Goal: Task Accomplishment & Management: Manage account settings

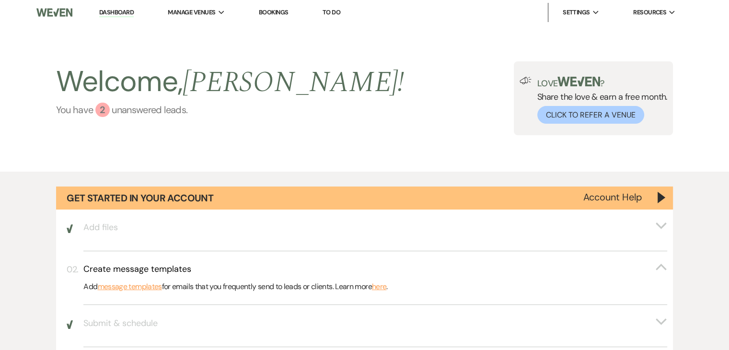
click at [104, 106] on div "2" at bounding box center [102, 110] width 14 height 14
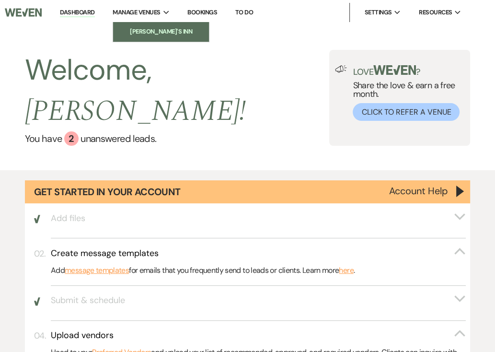
click at [151, 27] on li "[PERSON_NAME]'s Inn" at bounding box center [161, 32] width 86 height 10
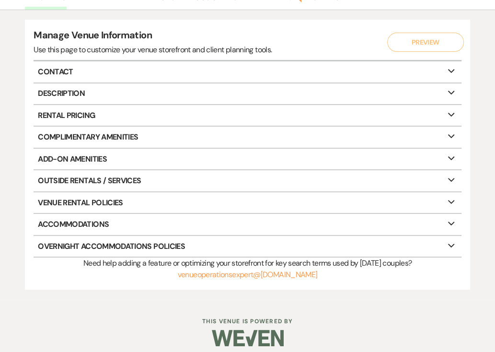
scroll to position [96, 0]
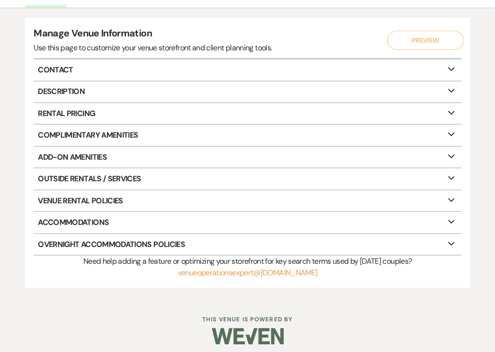
click at [101, 217] on p "Accommodations Expand" at bounding box center [248, 222] width 428 height 21
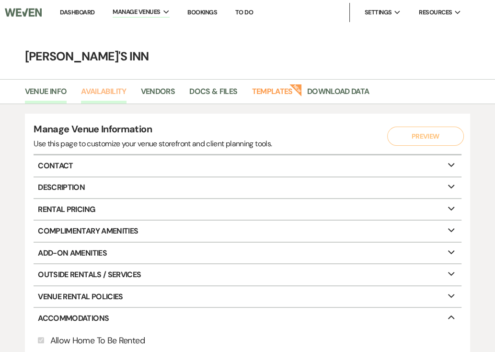
click at [116, 91] on link "Availability" at bounding box center [103, 94] width 45 height 18
select select "2"
select select "2026"
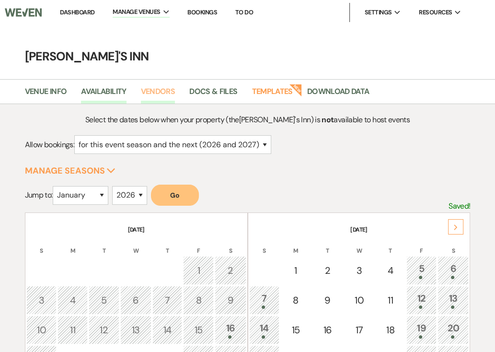
click at [161, 85] on link "Vendors" at bounding box center [158, 94] width 35 height 18
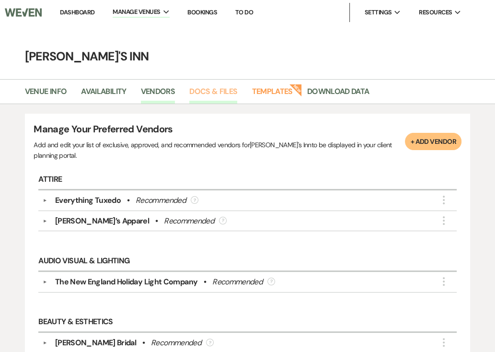
click at [215, 91] on link "Docs & Files" at bounding box center [213, 94] width 48 height 18
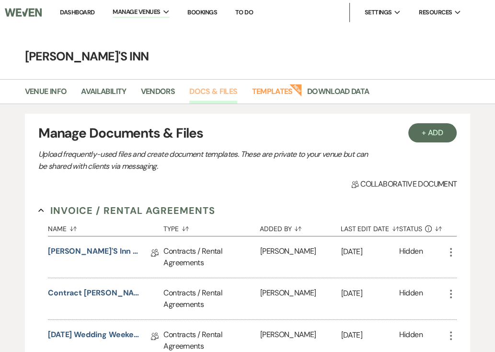
scroll to position [48, 0]
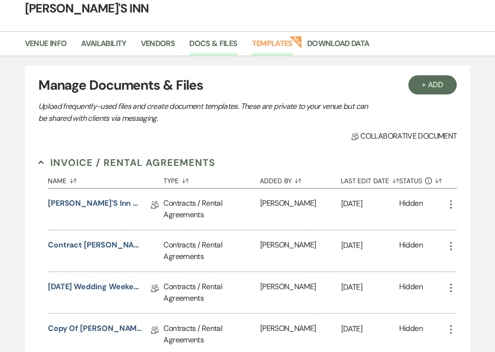
click at [279, 45] on link "Templates" at bounding box center [272, 46] width 41 height 18
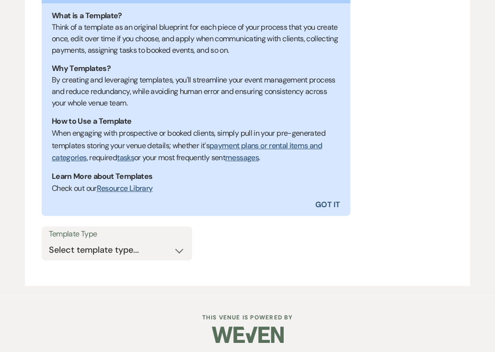
scroll to position [199, 0]
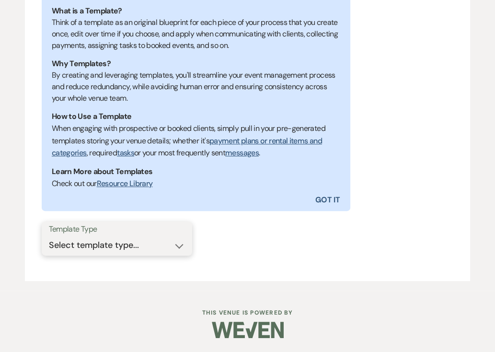
click at [115, 242] on select "Select template type... Task List Message Templates Payment Plan Inventory Item…" at bounding box center [117, 245] width 136 height 19
select select "Task List"
click at [49, 236] on select "Select template type... Task List Message Templates Payment Plan Inventory Item…" at bounding box center [117, 245] width 136 height 19
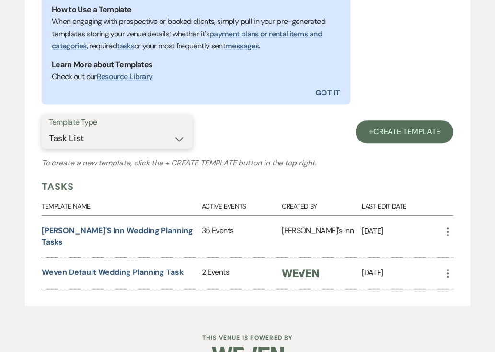
scroll to position [320, 0]
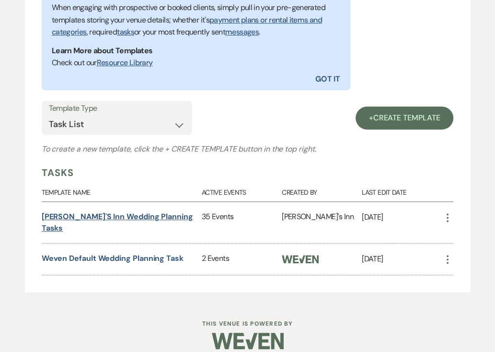
click at [155, 215] on link "Dexter's Inn Wedding Planning Tasks" at bounding box center [118, 222] width 152 height 22
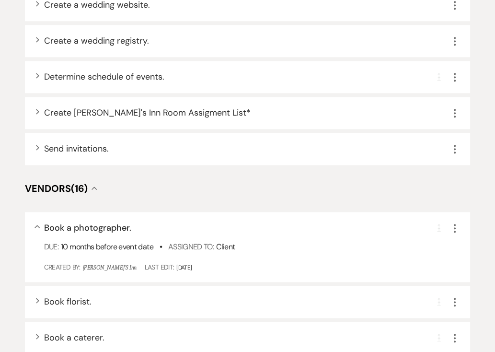
scroll to position [575, 0]
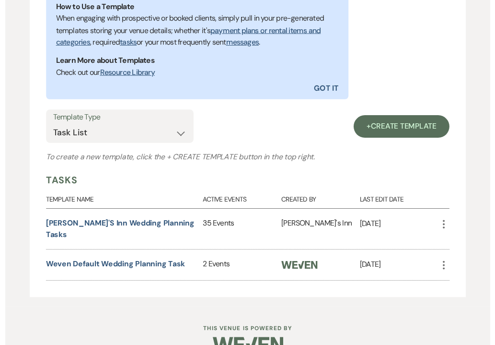
scroll to position [320, 0]
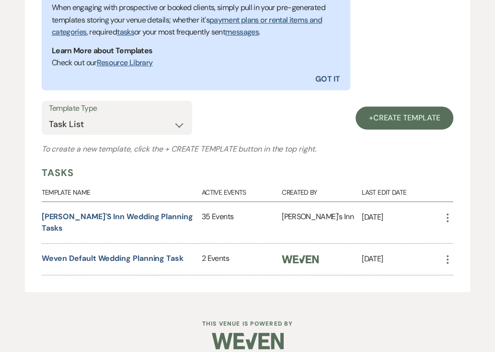
click at [445, 215] on icon "More" at bounding box center [448, 218] width 12 height 12
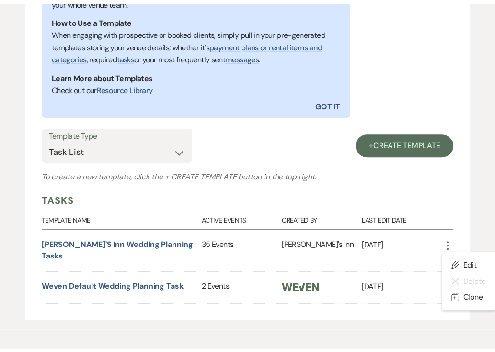
scroll to position [279, 0]
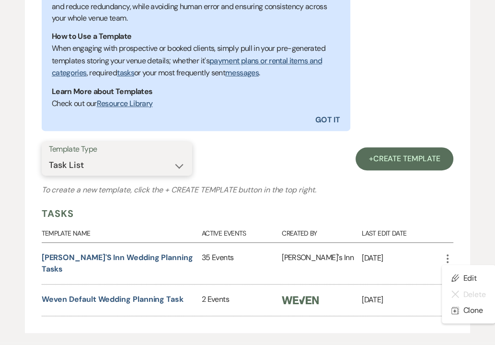
click at [85, 160] on select "Select template type... Task List Message Templates Payment Plan Inventory Item…" at bounding box center [117, 165] width 136 height 19
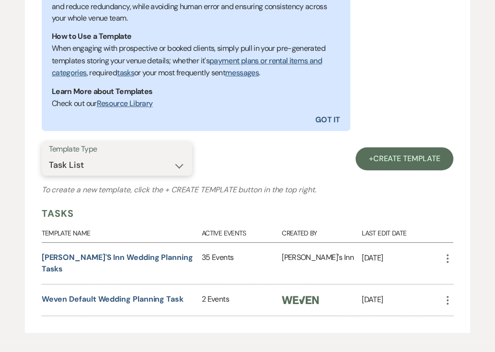
select select "Message Templates"
click at [49, 175] on select "Select template type... Task List Message Templates Payment Plan Inventory Item…" at bounding box center [117, 165] width 136 height 19
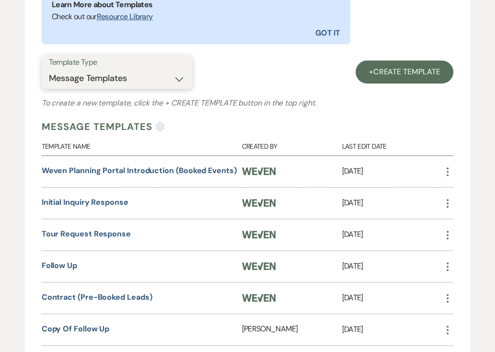
scroll to position [375, 0]
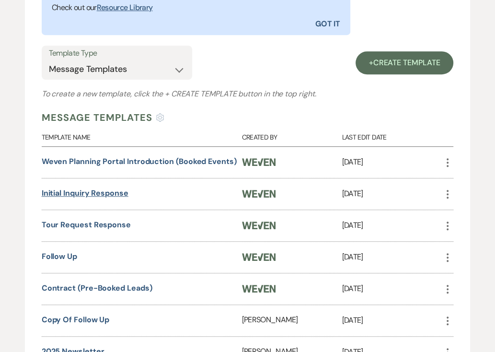
click at [92, 195] on link "Initial Inquiry Response" at bounding box center [85, 193] width 87 height 10
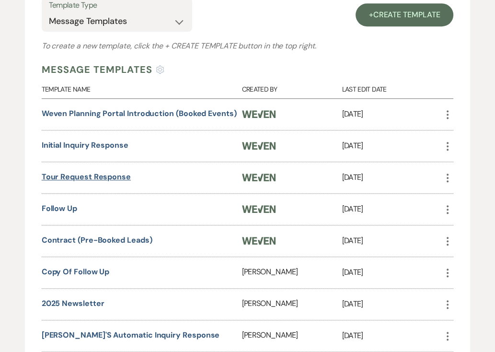
click at [84, 175] on link "Tour Request Response" at bounding box center [86, 177] width 89 height 10
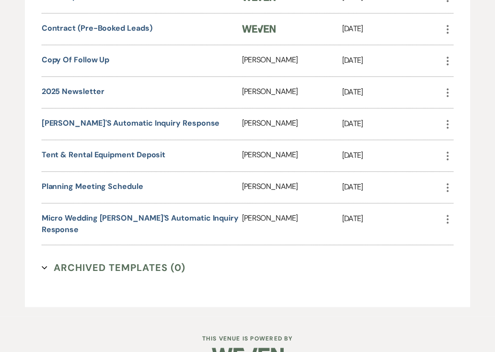
scroll to position [646, 0]
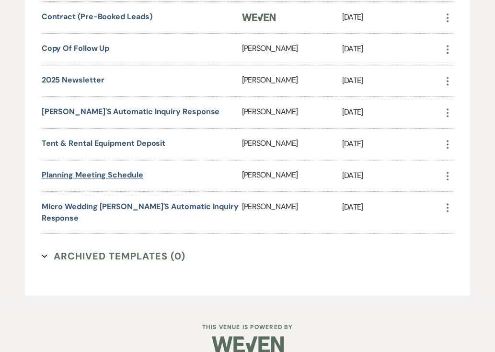
click at [80, 173] on link "Planning Meeting Schedule" at bounding box center [93, 175] width 102 height 10
click at [124, 138] on link "Tent & Rental Equipment Deposit" at bounding box center [104, 143] width 124 height 10
click at [111, 108] on link "Dexter's Automatic Inquiry Response" at bounding box center [131, 111] width 178 height 10
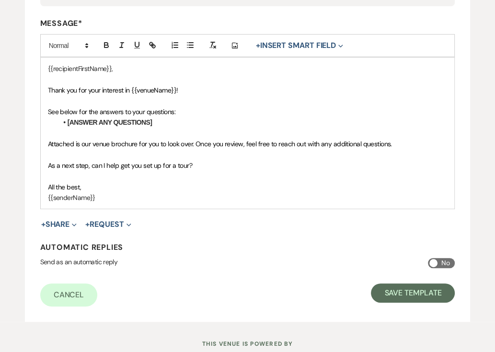
scroll to position [240, 0]
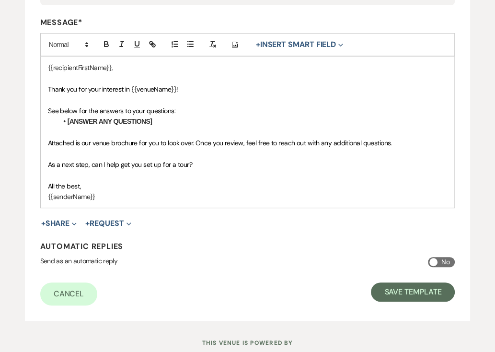
click at [105, 140] on span "Attached is our venue brochure for you to look over. Once you review, feel free…" at bounding box center [220, 143] width 344 height 9
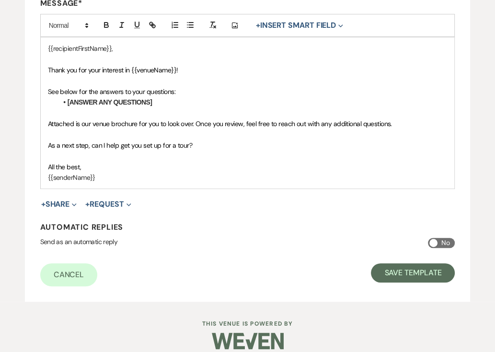
scroll to position [269, 0]
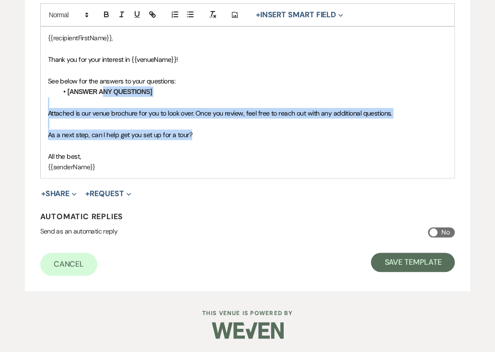
drag, startPoint x: 198, startPoint y: 137, endPoint x: 104, endPoint y: 93, distance: 104.5
click at [102, 91] on div "{{recipientFirstName}}, Thank you for your interest in {{venueName}}! See below…" at bounding box center [248, 102] width 414 height 151
click at [196, 130] on p "As a next step, can I help get you set up for a tour?" at bounding box center [248, 134] width 400 height 11
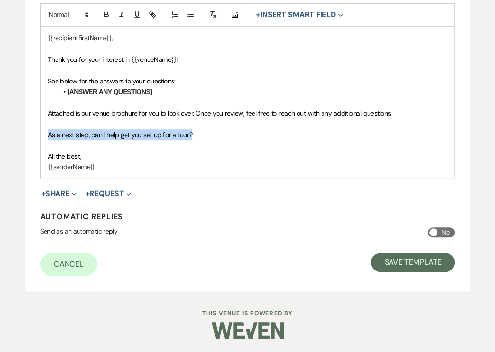
drag, startPoint x: 198, startPoint y: 135, endPoint x: 48, endPoint y: 132, distance: 150.1
click at [48, 132] on p "As a next step, can I help get you set up for a tour?" at bounding box center [248, 134] width 400 height 11
click at [159, 132] on span "As a next step, can I help get you set up for a tour?" at bounding box center [120, 134] width 144 height 9
click at [213, 132] on p "As a next step, can I help get you set up for a tour?" at bounding box center [248, 134] width 400 height 11
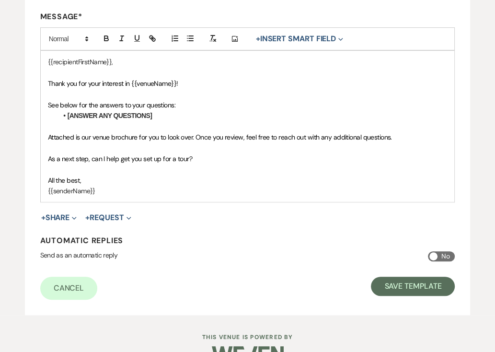
scroll to position [221, 0]
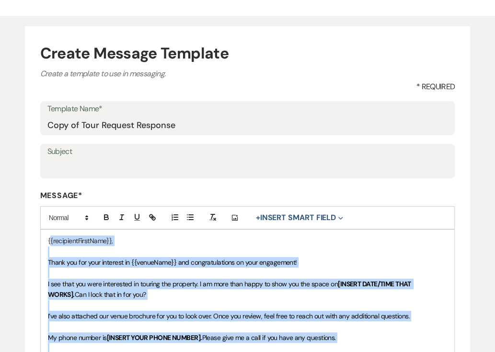
scroll to position [48, 0]
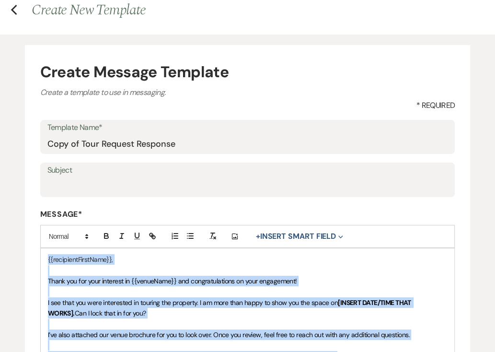
drag, startPoint x: 115, startPoint y: 171, endPoint x: 47, endPoint y: 197, distance: 72.4
click at [47, 197] on form "Create Message Template Create a template to use in messaging. * Required Templ…" at bounding box center [248, 289] width 446 height 489
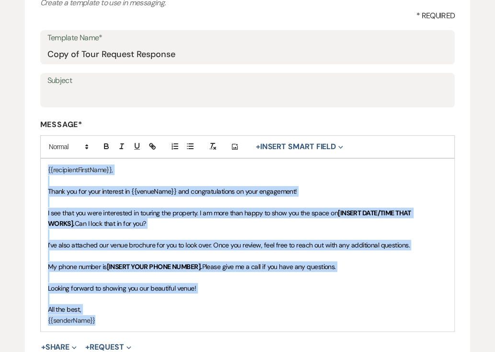
scroll to position [144, 0]
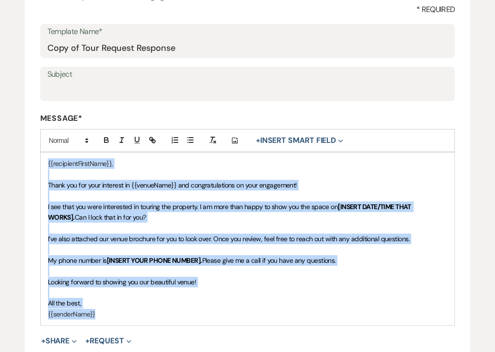
copy div "{{recipientFirstName}}, Thank you for your interest in {{venueName}} and congra…"
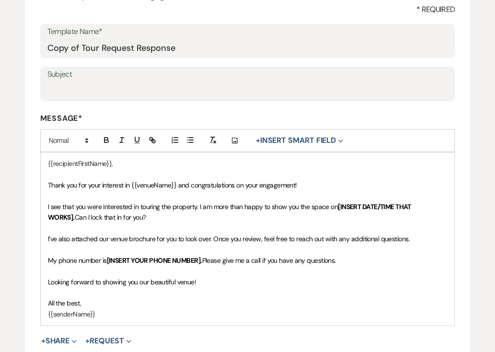
click at [281, 63] on form "Create Message Template Create a template to use in messaging. * Required Templ…" at bounding box center [248, 193] width 446 height 489
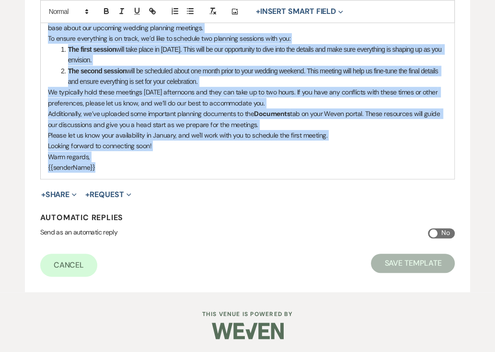
scroll to position [302, 0]
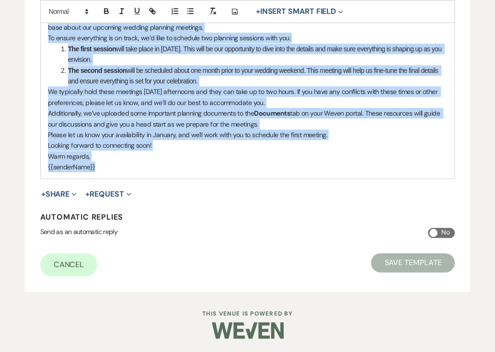
drag, startPoint x: 47, startPoint y: 210, endPoint x: 200, endPoint y: 175, distance: 157.0
click at [200, 175] on div "Dear {{clientFirstName}}, We hope you're both doing well as you continue to pla…" at bounding box center [248, 86] width 414 height 183
copy div "Dear {{clientFirstName}}, We hope you're both doing well as you continue to pla…"
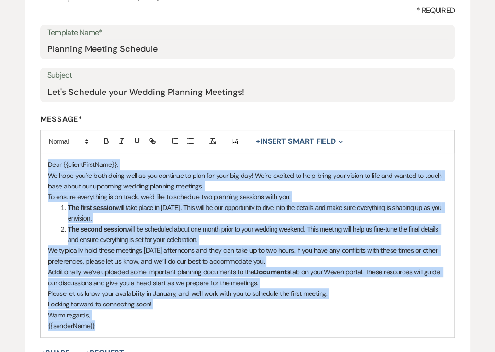
scroll to position [144, 0]
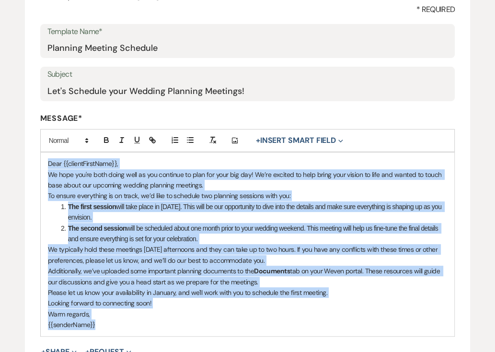
click at [314, 183] on p "We hope you're both doing well as you continue to plan for your big day! We’re …" at bounding box center [248, 180] width 400 height 22
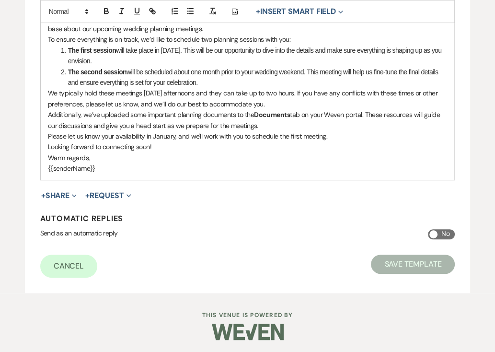
scroll to position [302, 0]
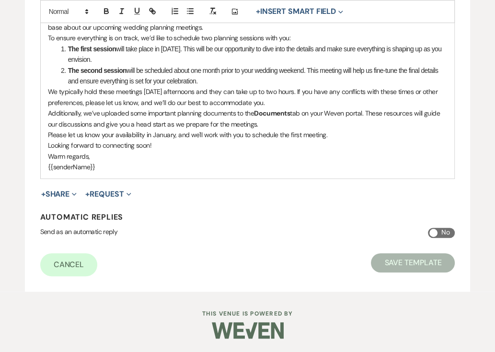
drag, startPoint x: 345, startPoint y: 210, endPoint x: 290, endPoint y: 156, distance: 77.3
click at [345, 210] on form "Edit Message Template This template was created on Nov 11, 2024 * Required Temp…" at bounding box center [248, 41] width 446 height 500
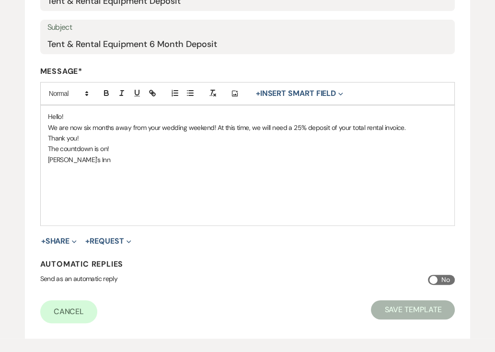
scroll to position [192, 0]
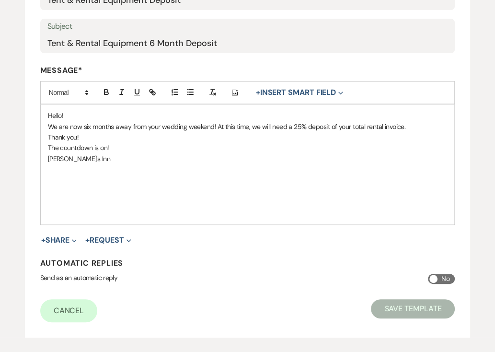
click at [135, 133] on p "Thank you!" at bounding box center [248, 137] width 400 height 11
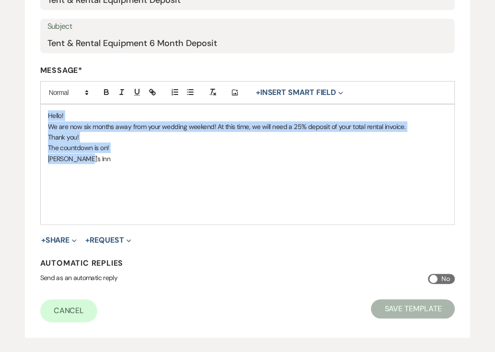
drag, startPoint x: 91, startPoint y: 163, endPoint x: 23, endPoint y: 117, distance: 82.8
click at [23, 117] on div "Edit Message Template This template was created on Nov 6, 2024 * Required Templ…" at bounding box center [247, 114] width 495 height 447
copy div "Hello! We are now six months away from your wedding weekend! At this time, we w…"
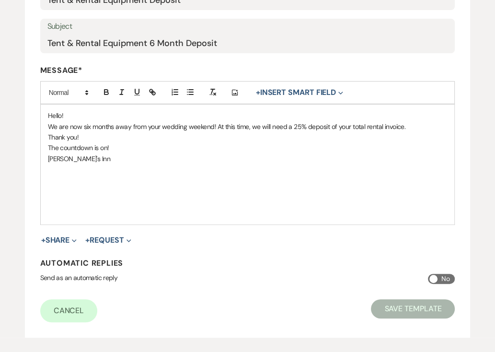
click at [284, 70] on label "Message*" at bounding box center [247, 70] width 415 height 10
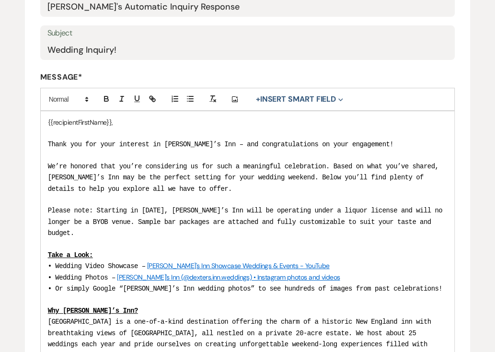
scroll to position [377, 0]
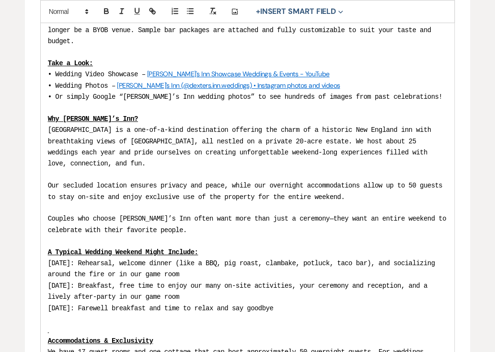
click at [356, 180] on p "Our secluded location ensures privacy and peace, while our overnight accommodat…" at bounding box center [248, 191] width 400 height 23
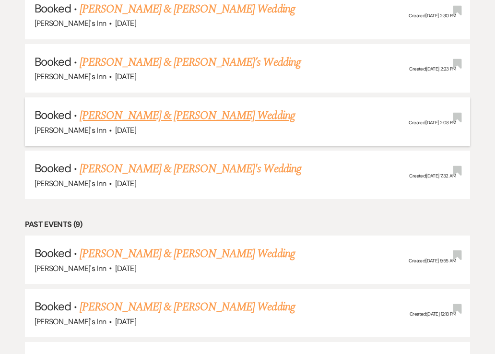
scroll to position [2253, 0]
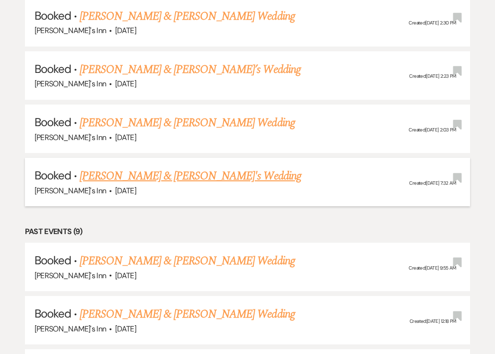
click at [110, 167] on link "[PERSON_NAME] & [PERSON_NAME]'s Wedding" at bounding box center [190, 175] width 221 height 17
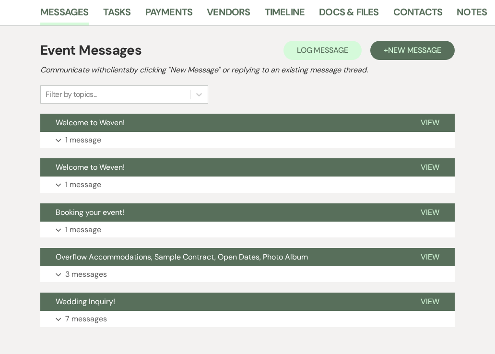
scroll to position [144, 0]
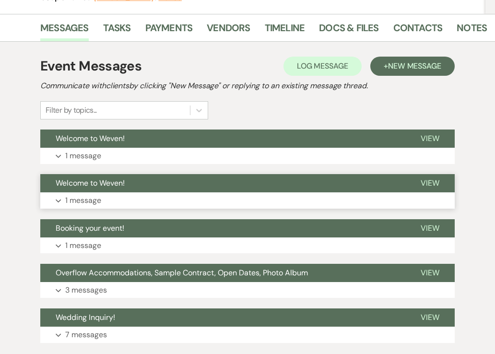
click at [90, 201] on p "1 message" at bounding box center [83, 200] width 36 height 12
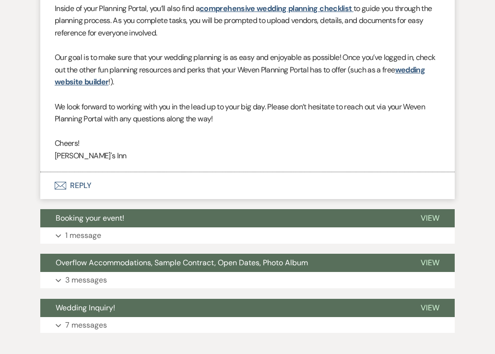
scroll to position [527, 0]
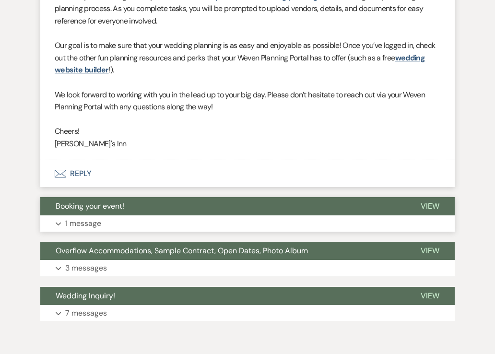
click at [85, 222] on p "1 message" at bounding box center [83, 223] width 36 height 12
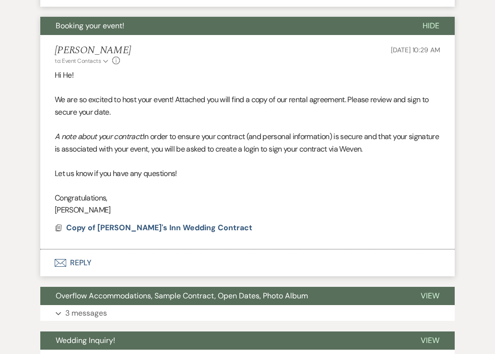
scroll to position [719, 0]
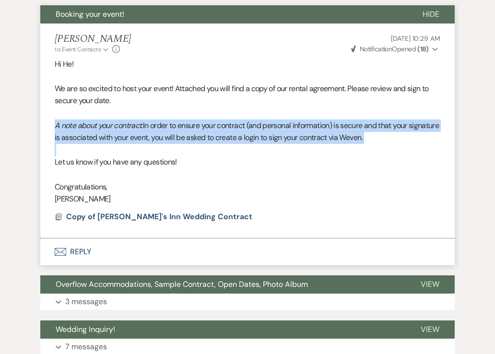
drag, startPoint x: 134, startPoint y: 152, endPoint x: 51, endPoint y: 130, distance: 85.7
click at [51, 130] on li "Maria Laporte to: Event Contacts Expand Info May 02, 2025, 10:29 AM Weven Check…" at bounding box center [247, 130] width 414 height 215
click at [136, 140] on span "In order to ensure your contract (and personal information) is secure and that …" at bounding box center [247, 131] width 384 height 23
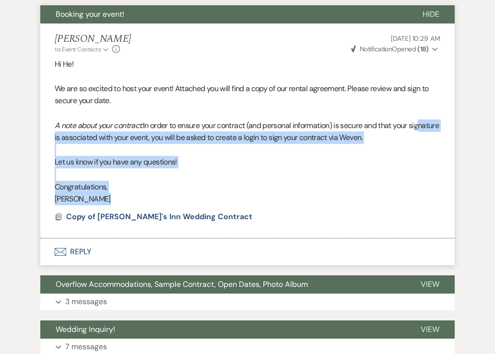
drag, startPoint x: 100, startPoint y: 195, endPoint x: 59, endPoint y: 140, distance: 67.9
click at [59, 140] on div "Hi He! We are so excited to host your event! Attached you will find a copy of o…" at bounding box center [247, 131] width 385 height 147
click at [171, 183] on p "Congratulations," at bounding box center [247, 187] width 385 height 12
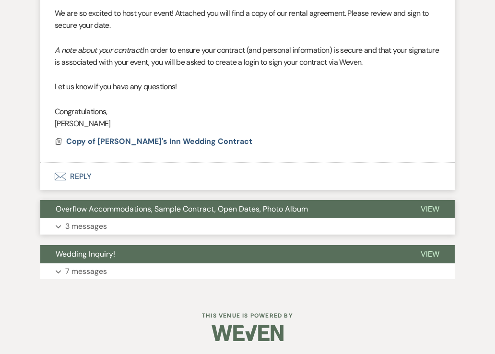
scroll to position [795, 0]
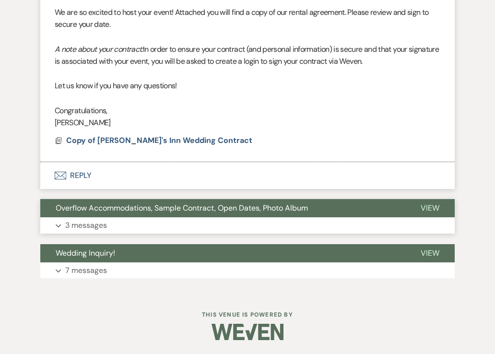
click at [80, 222] on p "3 messages" at bounding box center [86, 225] width 42 height 12
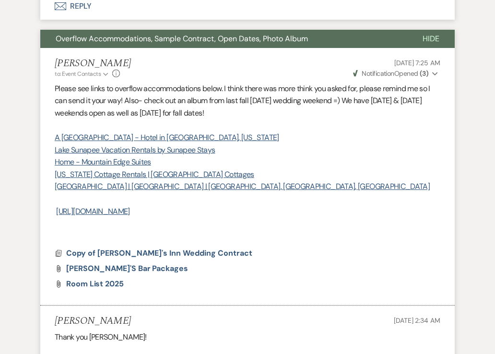
scroll to position [987, 0]
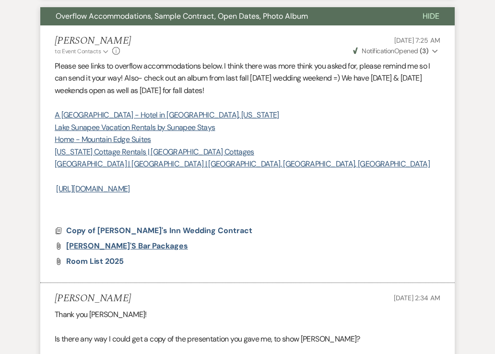
click at [120, 246] on span "Dexter's Bar Packages" at bounding box center [127, 246] width 122 height 10
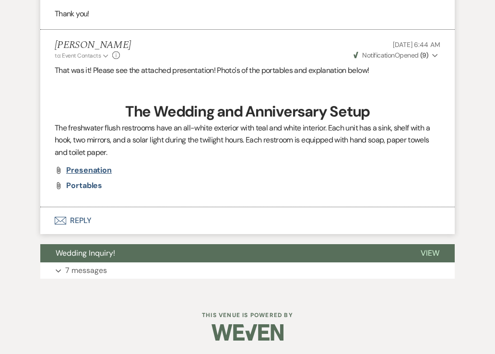
scroll to position [1362, 0]
click at [84, 268] on p "7 messages" at bounding box center [86, 270] width 42 height 12
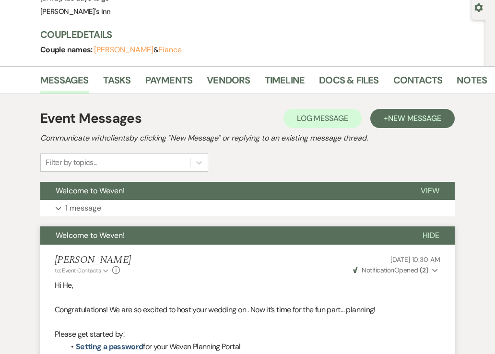
scroll to position [83, 0]
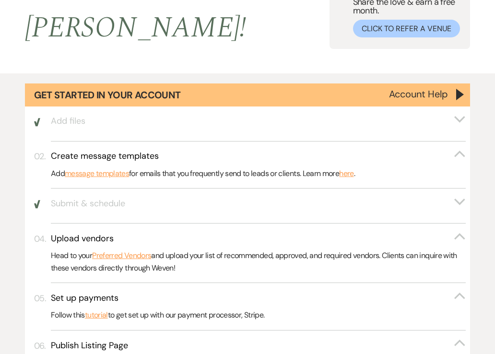
scroll to position [2253, 0]
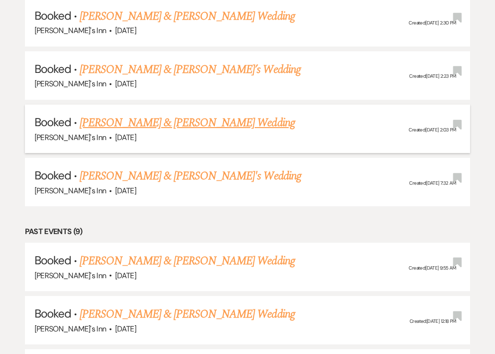
click at [144, 114] on link "[PERSON_NAME] & [PERSON_NAME] Wedding" at bounding box center [187, 122] width 215 height 17
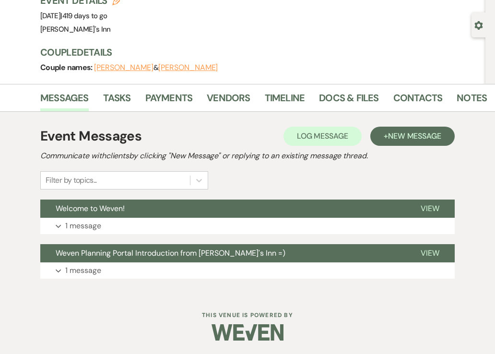
scroll to position [74, 0]
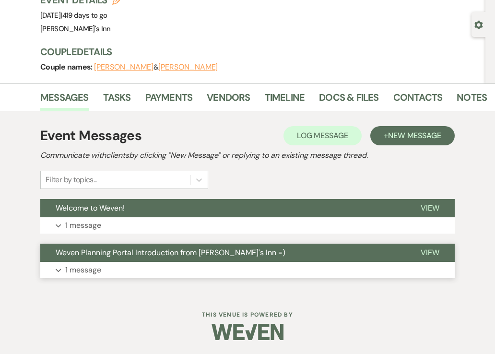
click at [93, 270] on p "1 message" at bounding box center [83, 270] width 36 height 12
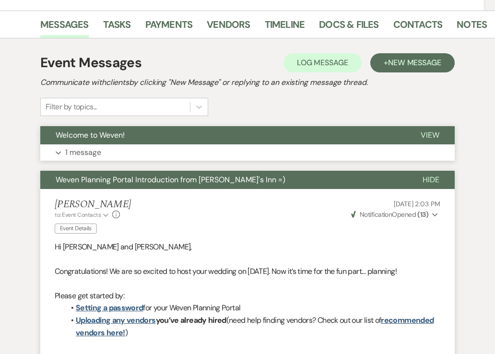
scroll to position [122, 0]
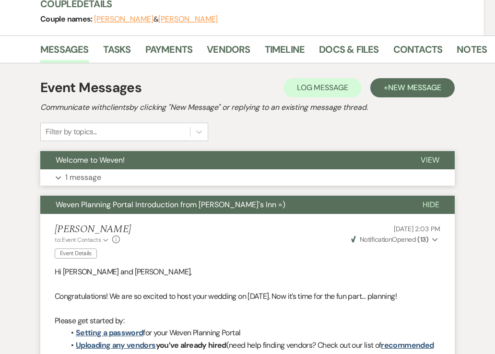
click at [81, 175] on p "1 message" at bounding box center [83, 177] width 36 height 12
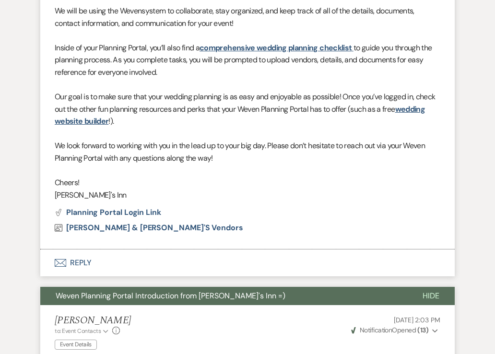
scroll to position [458, 0]
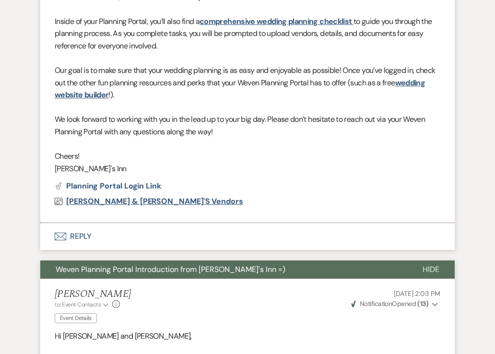
click at [117, 202] on span "Erica & Timothy's Vendors" at bounding box center [154, 201] width 177 height 10
